Goal: Navigation & Orientation: Find specific page/section

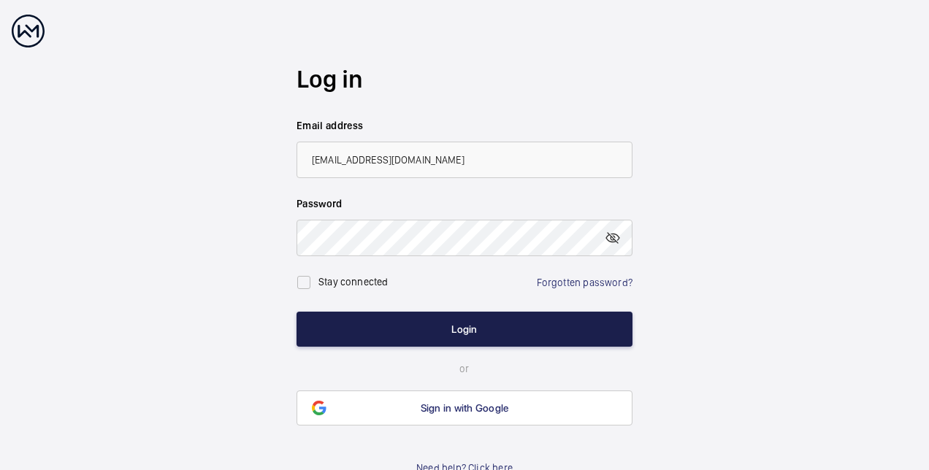
click at [479, 334] on button "Login" at bounding box center [464, 329] width 336 height 35
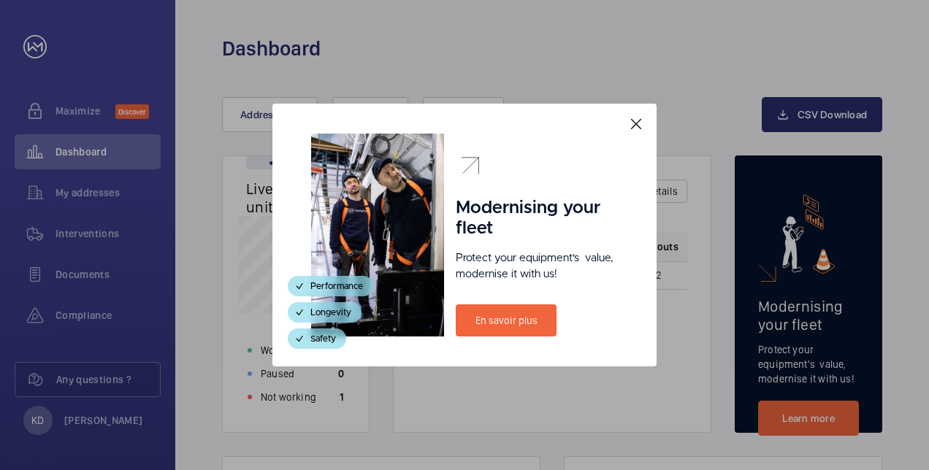
click at [635, 125] on mat-icon at bounding box center [636, 124] width 18 height 18
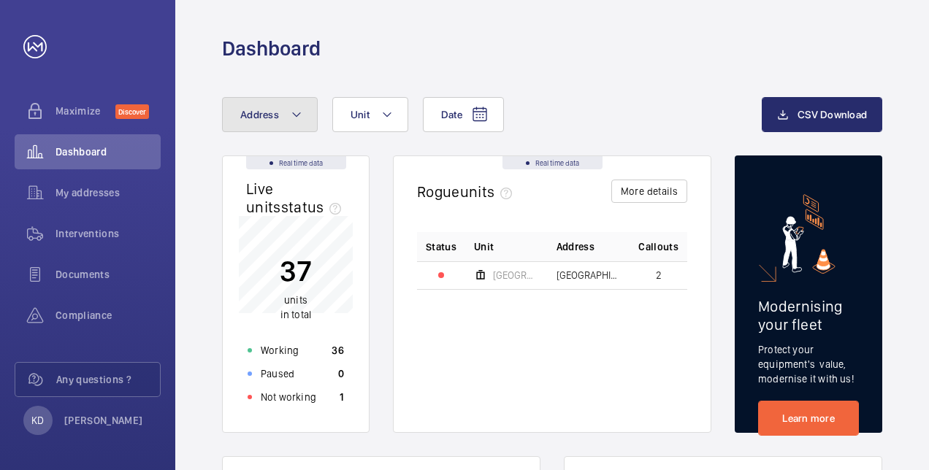
click at [296, 115] on mat-icon at bounding box center [297, 115] width 12 height 18
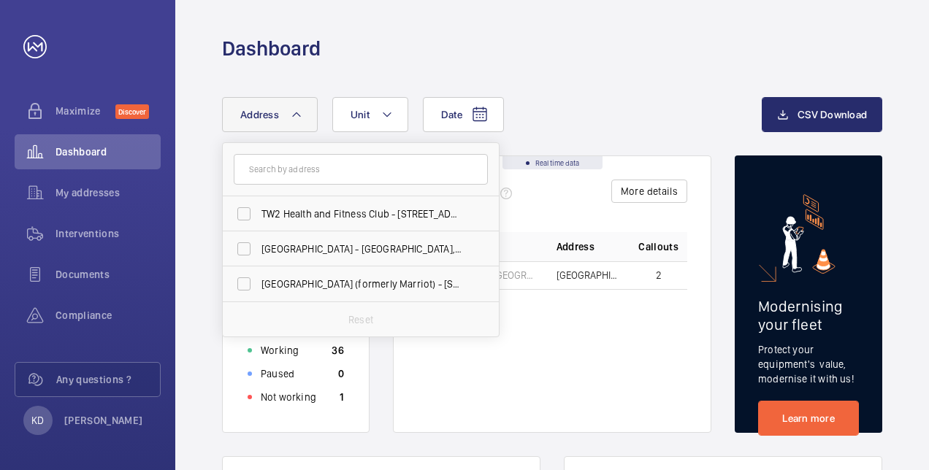
click at [571, 38] on div "Dashboard" at bounding box center [552, 48] width 660 height 27
